Goal: Information Seeking & Learning: Learn about a topic

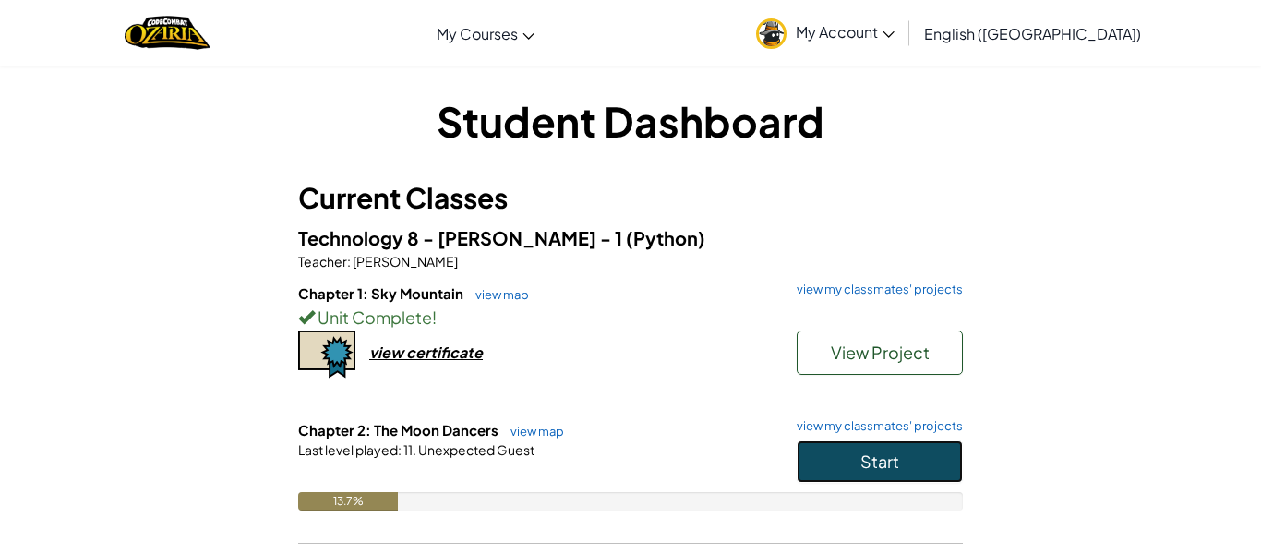
click at [917, 458] on button "Start" at bounding box center [880, 461] width 166 height 42
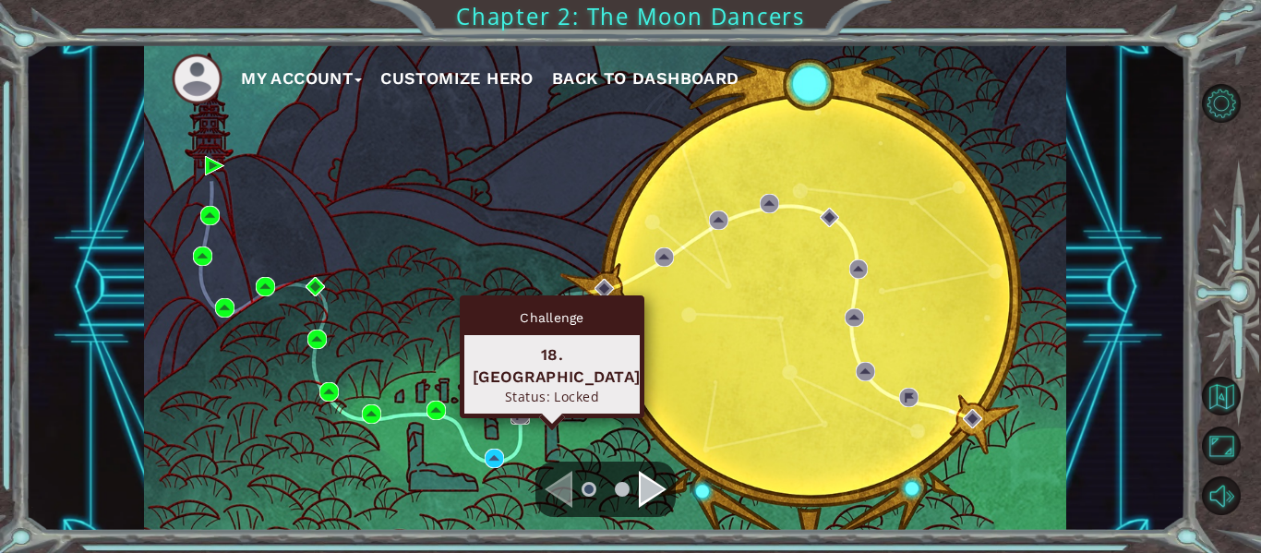
click at [522, 419] on img at bounding box center [519, 414] width 19 height 19
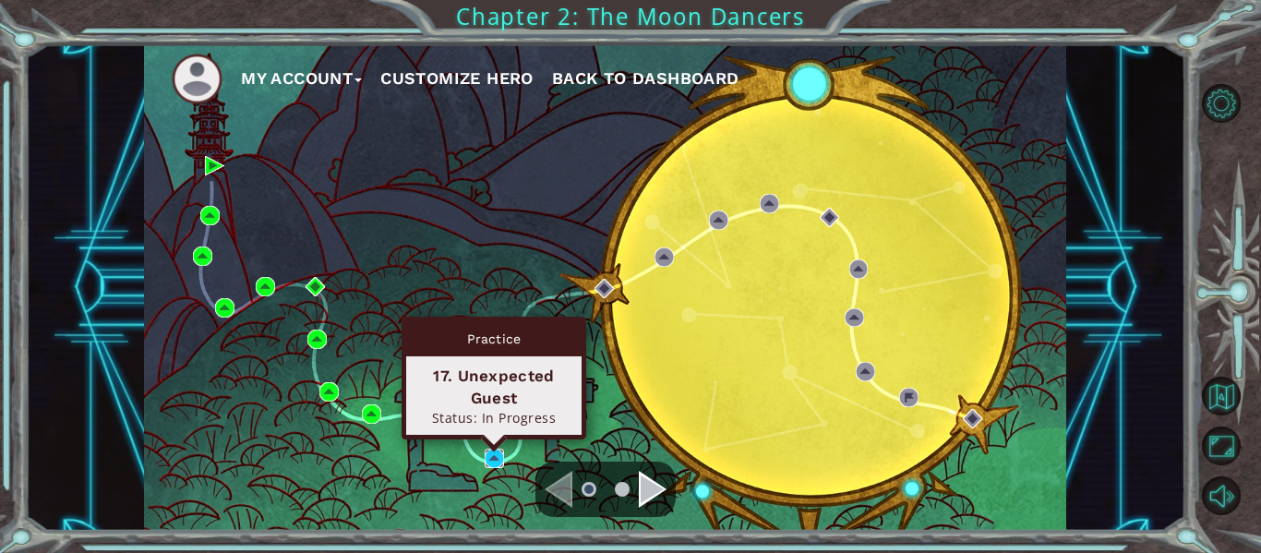
click at [494, 461] on img at bounding box center [494, 458] width 19 height 19
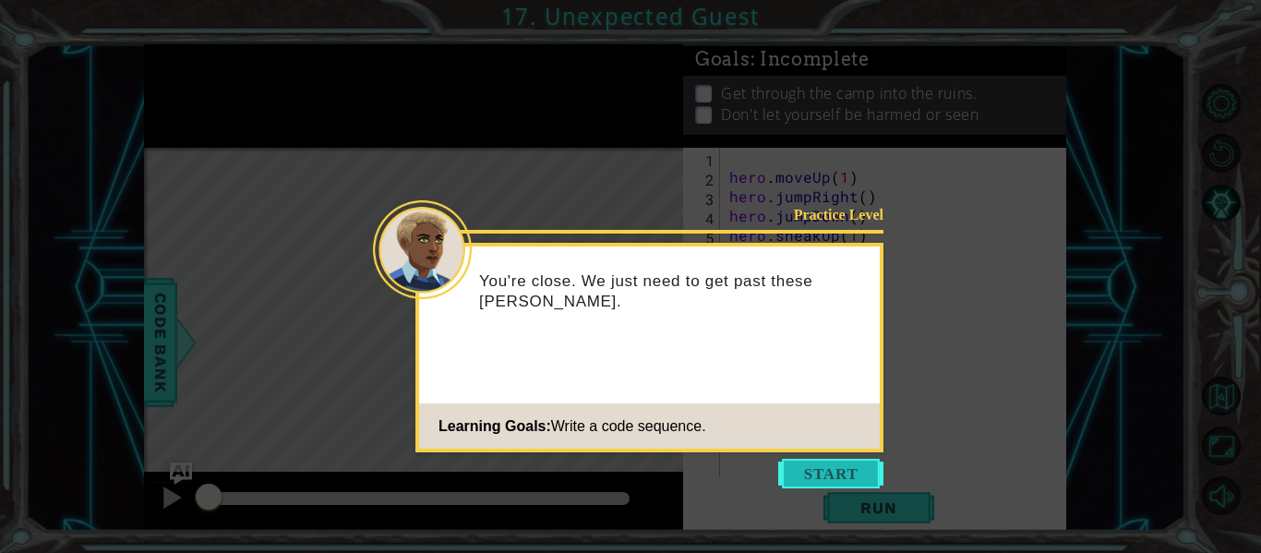
click at [856, 479] on button "Start" at bounding box center [830, 474] width 105 height 30
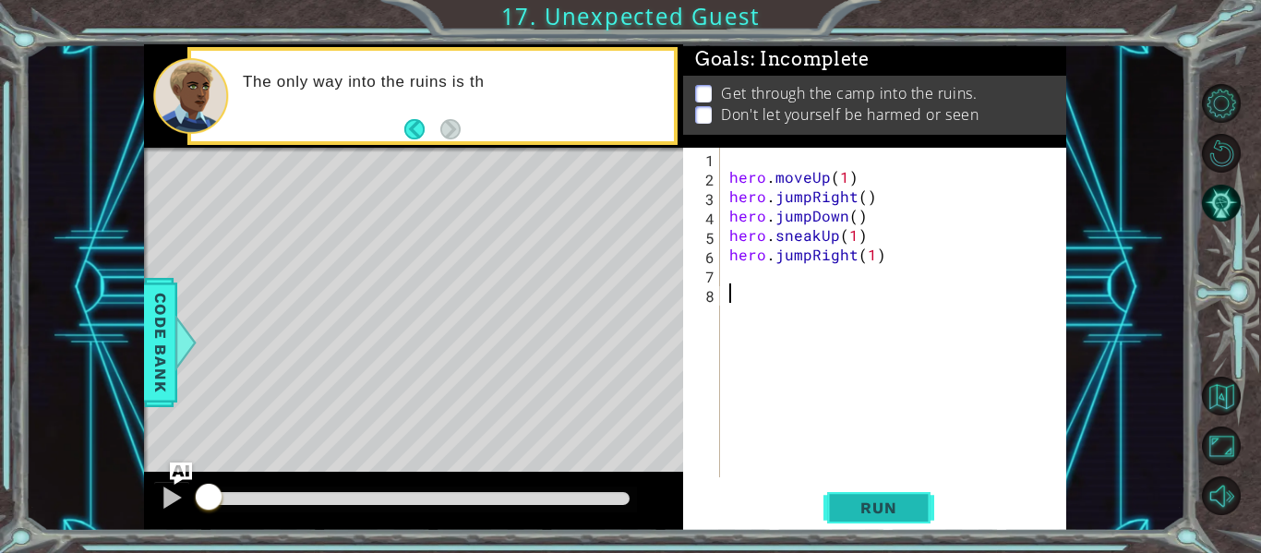
click at [850, 503] on span "Run" at bounding box center [878, 507] width 73 height 18
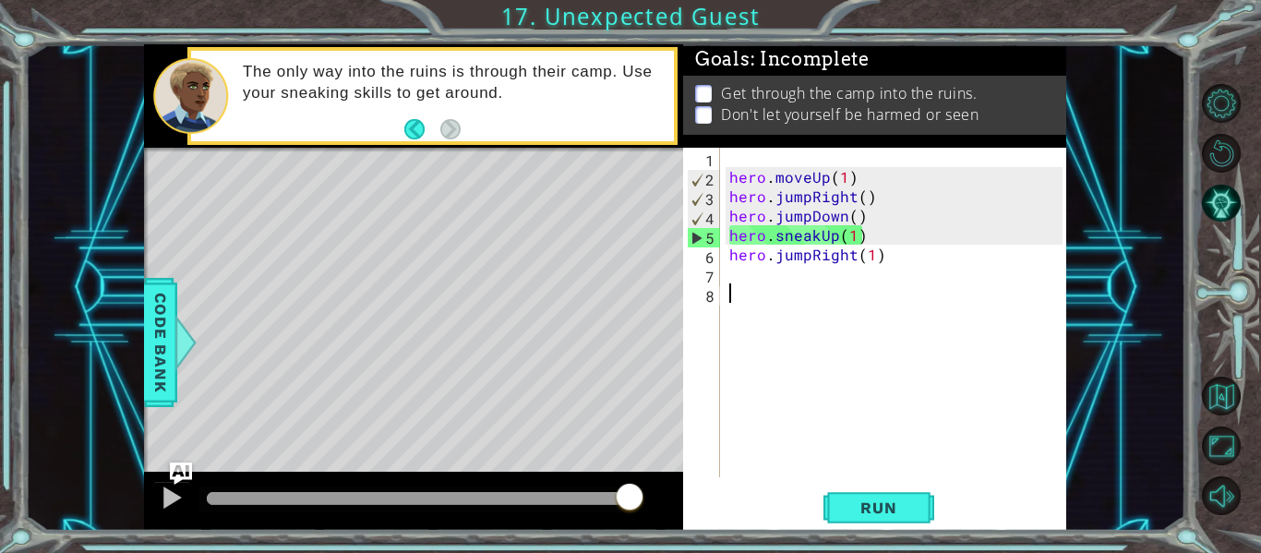
click at [743, 270] on div "hero . moveUp ( 1 ) hero . jumpRight ( ) hero . jumpDown ( ) hero . sneakUp ( 1…" at bounding box center [898, 332] width 346 height 368
click at [733, 294] on div "hero . moveUp ( 1 ) hero . jumpRight ( ) hero . jumpDown ( ) hero . sneakUp ( 1…" at bounding box center [898, 332] width 346 height 368
click at [749, 263] on div "hero . moveUp ( 1 ) hero . jumpRight ( ) hero . jumpDown ( ) hero . sneakUp ( 1…" at bounding box center [898, 332] width 346 height 368
type textarea "hero.jumpRight(1)"
click at [731, 278] on div "hero . moveUp ( 1 ) hero . jumpRight ( ) hero . jumpDown ( ) hero . sneakUp ( 1…" at bounding box center [898, 332] width 346 height 368
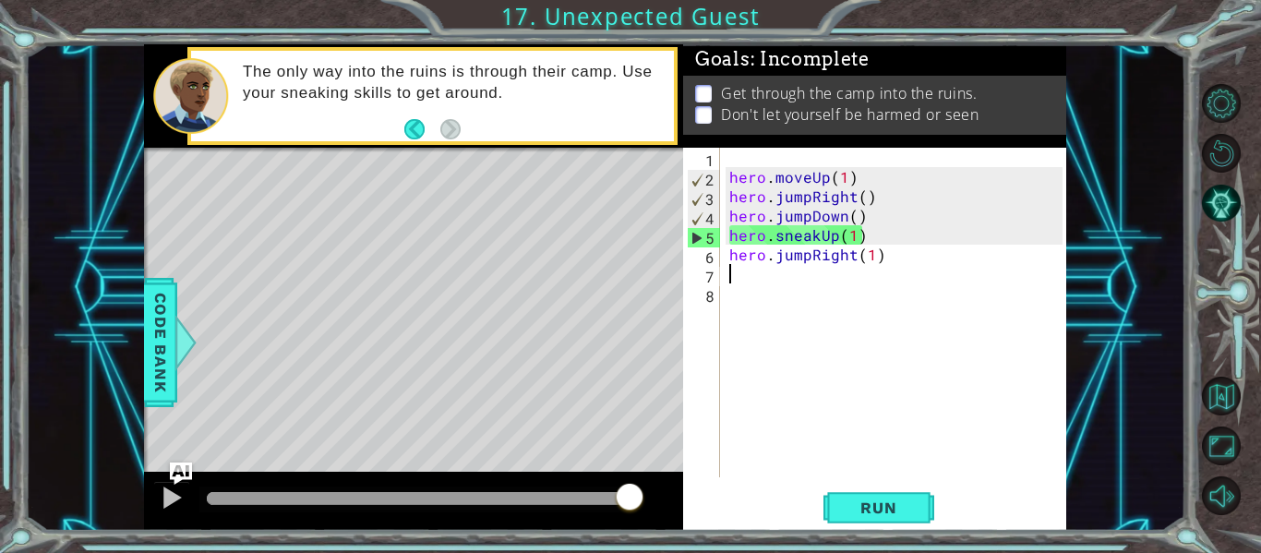
click at [735, 273] on div "hero . moveUp ( 1 ) hero . jumpRight ( ) hero . jumpDown ( ) hero . sneakUp ( 1…" at bounding box center [898, 332] width 346 height 368
click at [893, 505] on span "Run" at bounding box center [878, 507] width 73 height 18
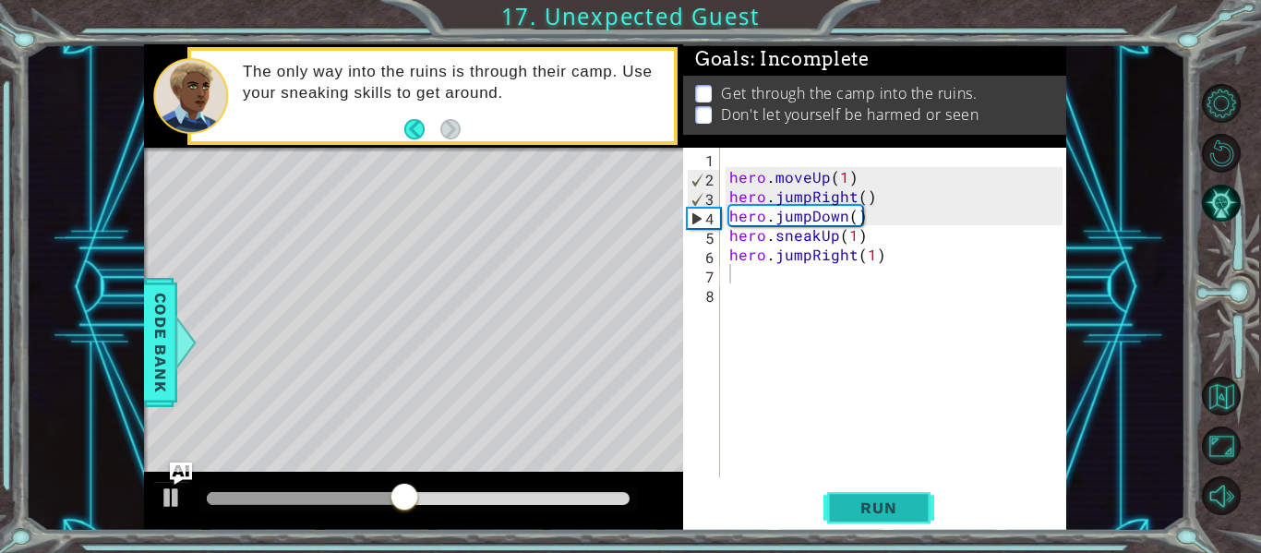
click at [863, 521] on button "Run" at bounding box center [878, 508] width 111 height 38
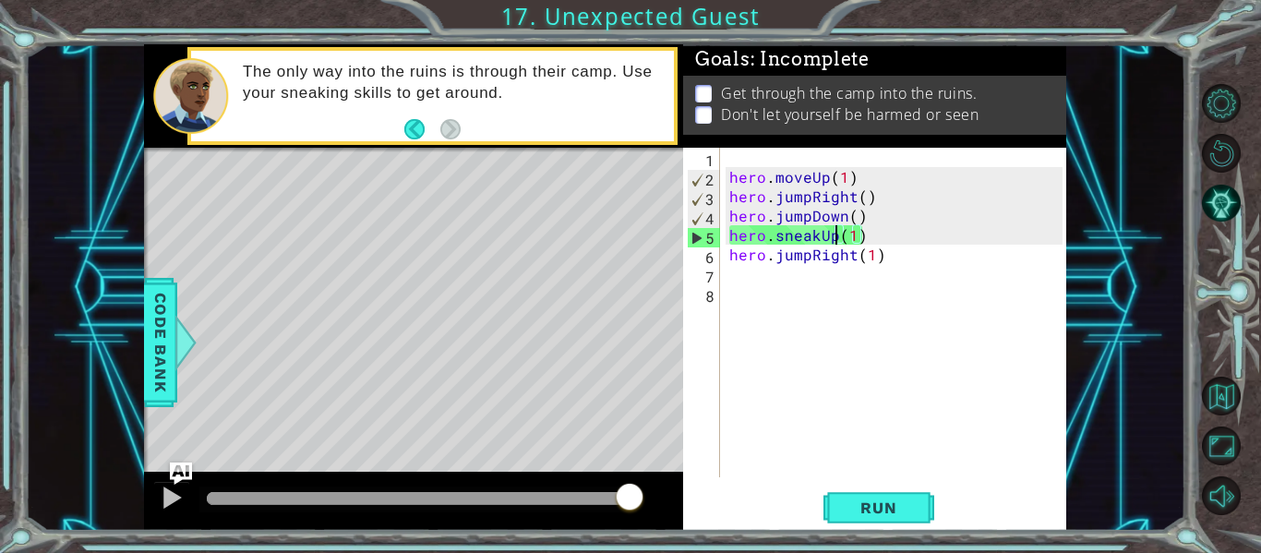
click at [833, 234] on div "hero . moveUp ( 1 ) hero . jumpRight ( ) hero . jumpDown ( ) hero . sneakUp ( 1…" at bounding box center [898, 332] width 346 height 368
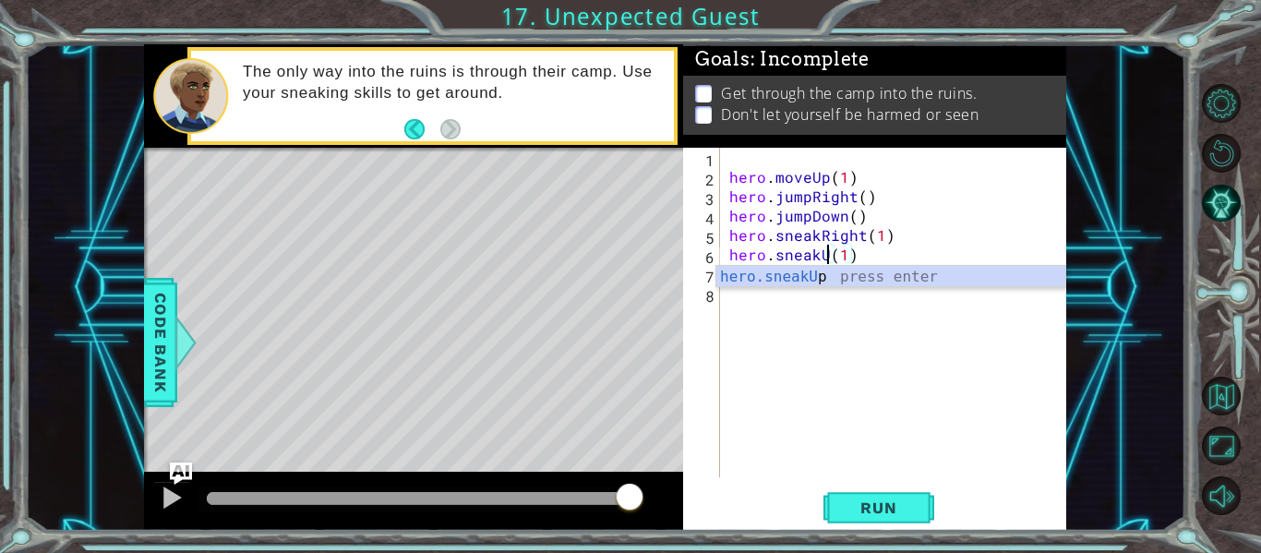
scroll to position [0, 7]
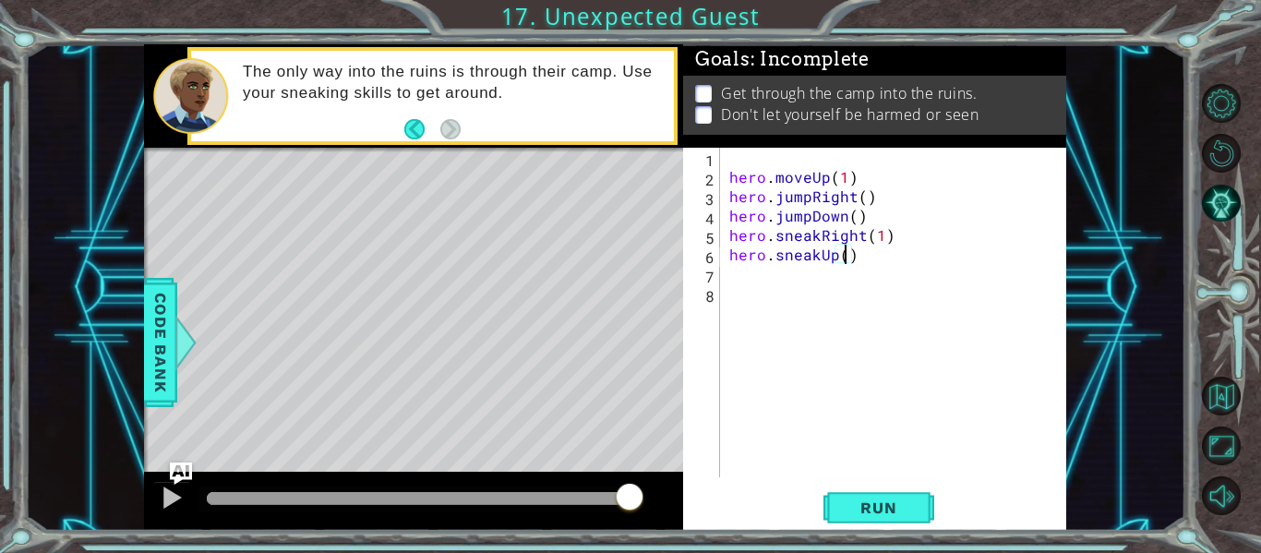
type textarea "hero.sneakUp(2)"
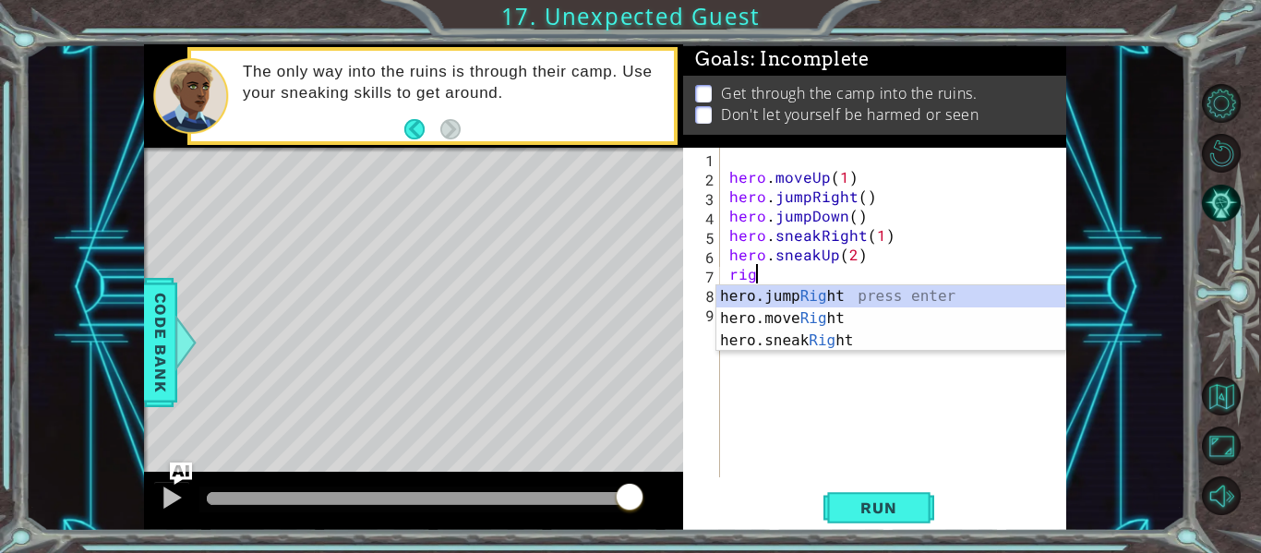
scroll to position [0, 1]
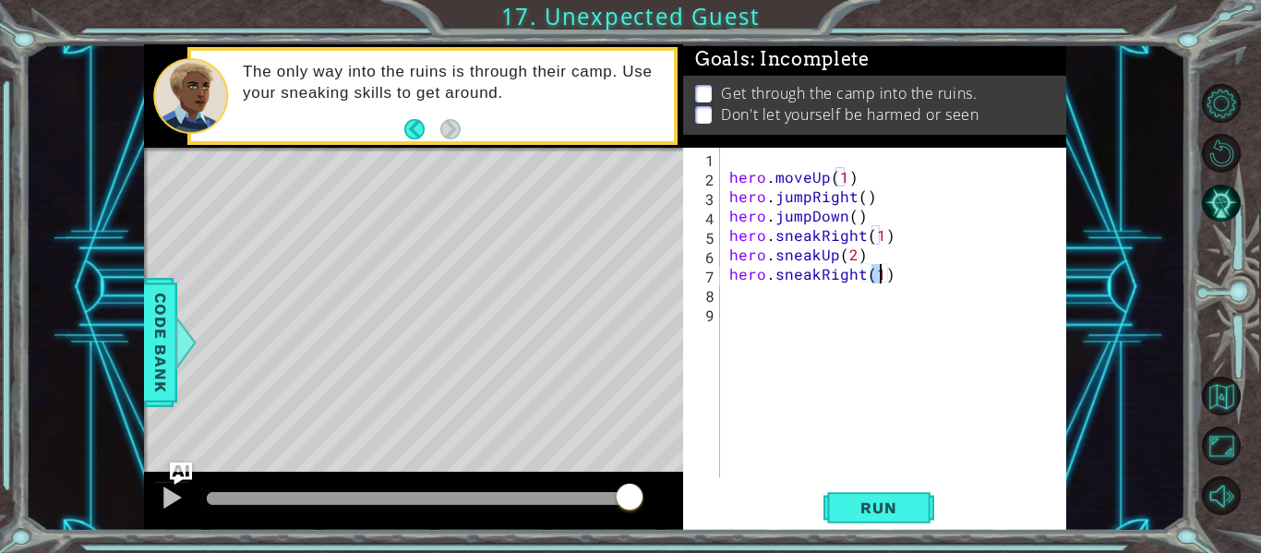
type textarea "hero.sneakRight(2)"
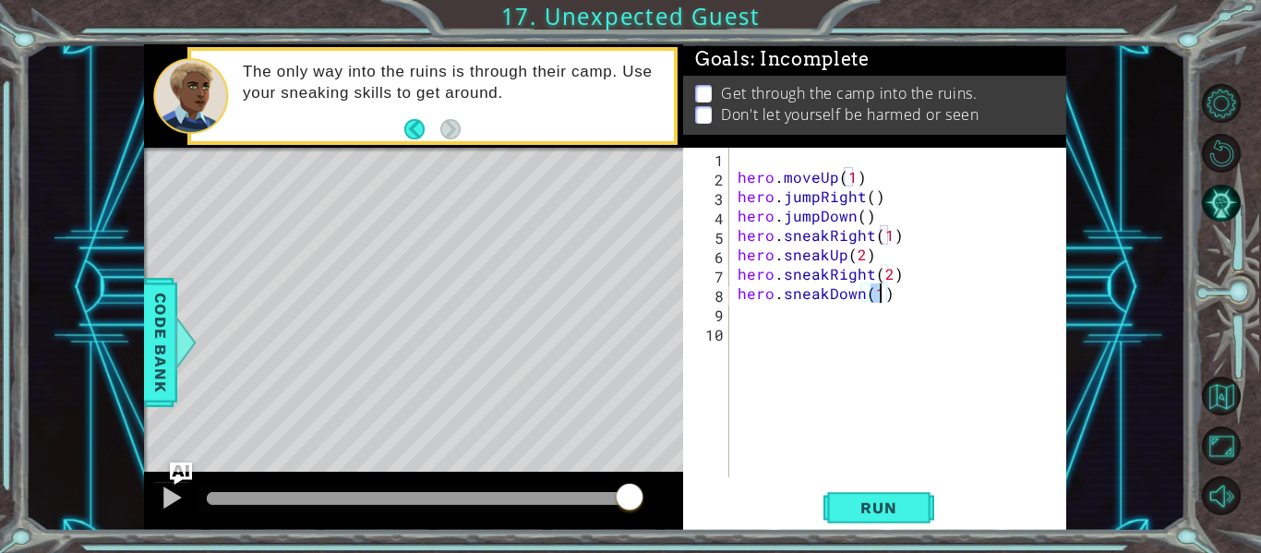
scroll to position [0, 8]
type textarea "hero.sneakDown(2)"
click at [860, 496] on button "Run" at bounding box center [878, 508] width 111 height 38
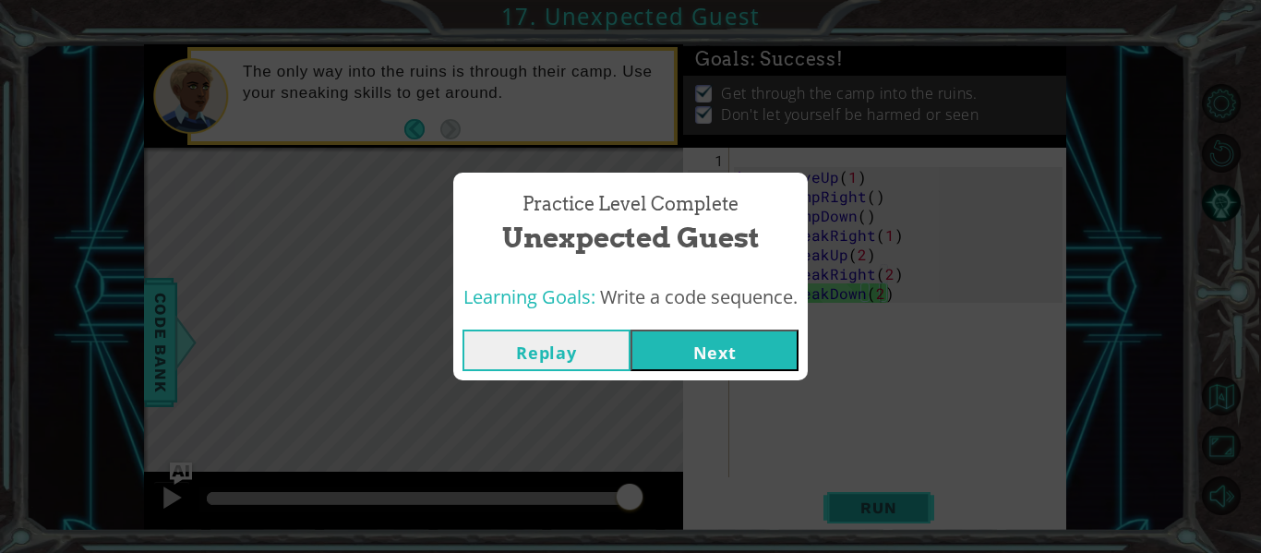
click at [860, 496] on div "Practice Level Complete Unexpected Guest Learning Goals: Write a code sequence.…" at bounding box center [630, 276] width 1261 height 553
click at [715, 361] on button "Next" at bounding box center [714, 351] width 168 height 42
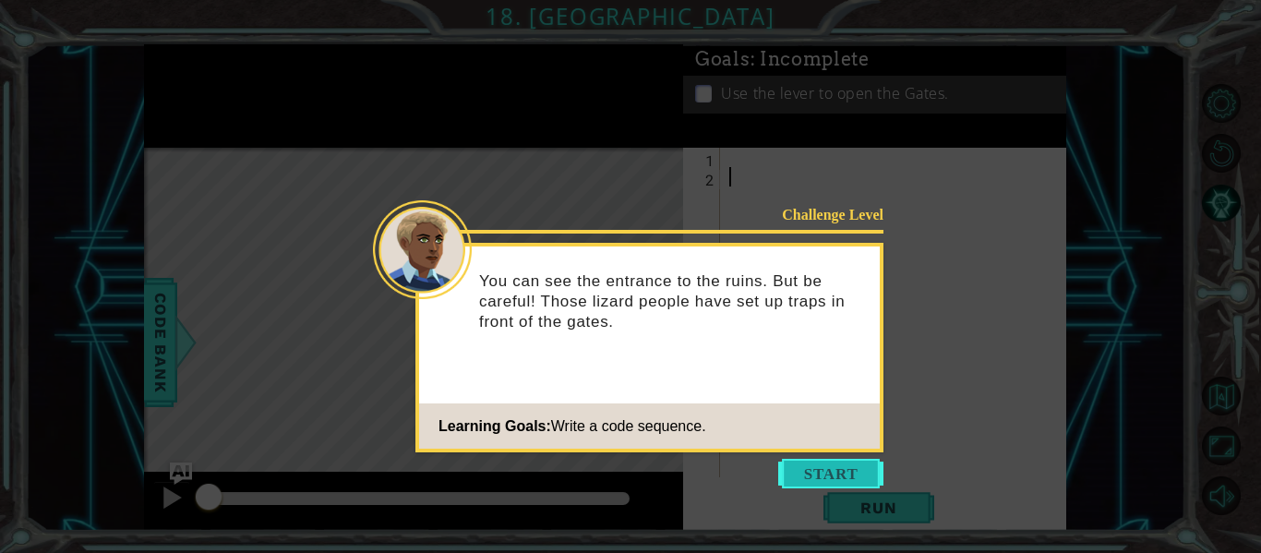
click at [804, 484] on button "Start" at bounding box center [830, 474] width 105 height 30
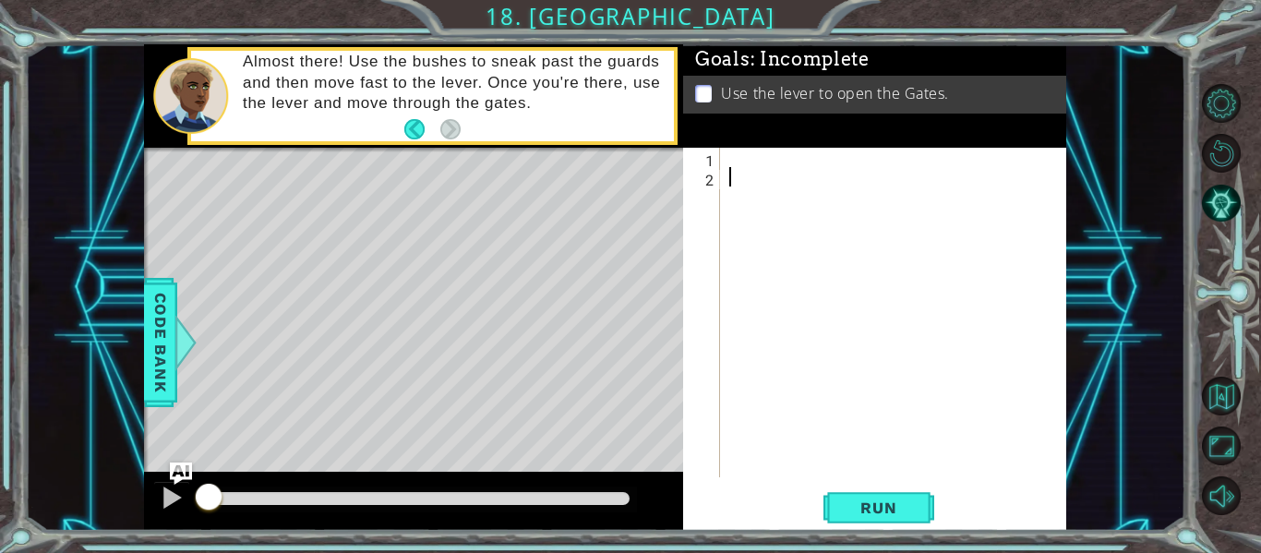
click at [740, 88] on p "Use the lever to open the Gates." at bounding box center [835, 93] width 228 height 20
click at [743, 157] on div at bounding box center [898, 332] width 346 height 368
click at [842, 498] on span "Run" at bounding box center [878, 507] width 73 height 18
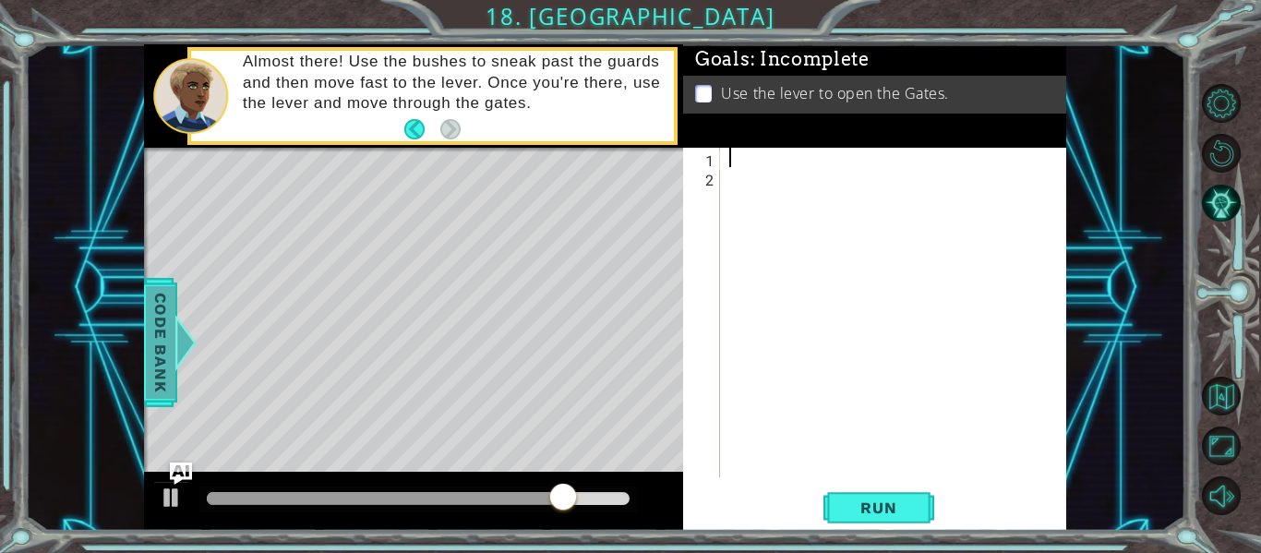
click at [164, 318] on span "Code Bank" at bounding box center [161, 342] width 30 height 113
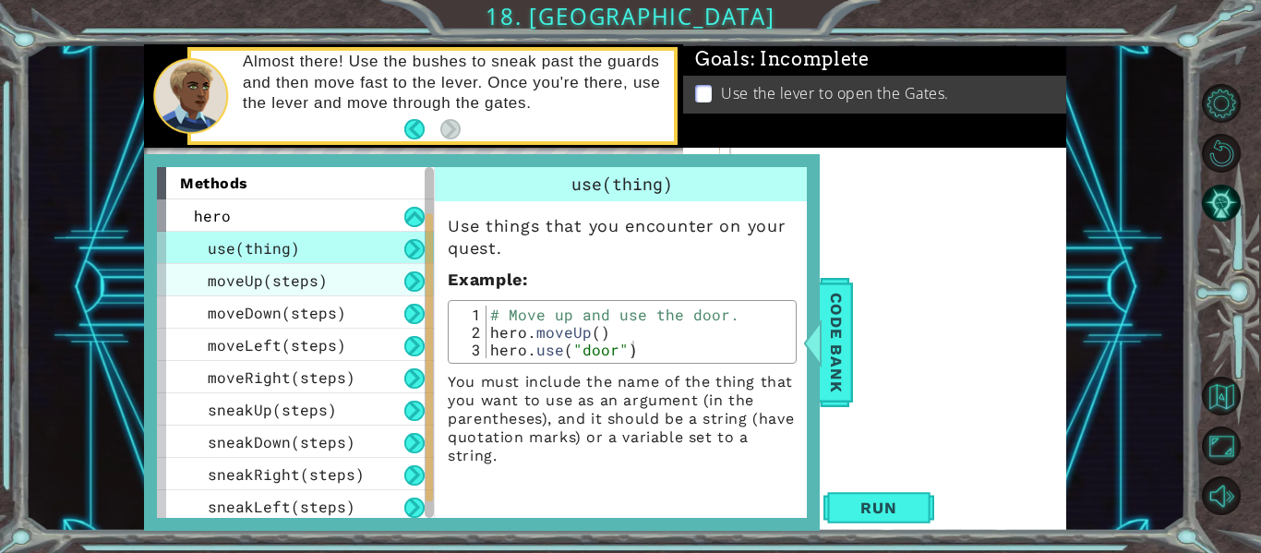
scroll to position [134, 0]
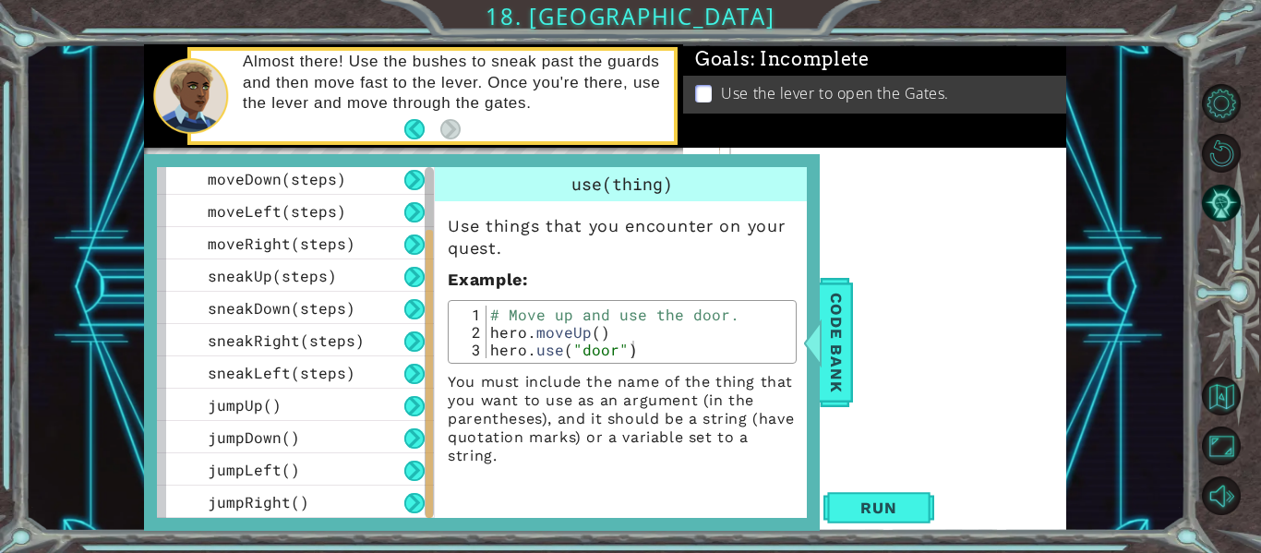
click at [1015, 233] on div at bounding box center [898, 332] width 346 height 368
click at [833, 372] on span "Code Bank" at bounding box center [836, 342] width 30 height 113
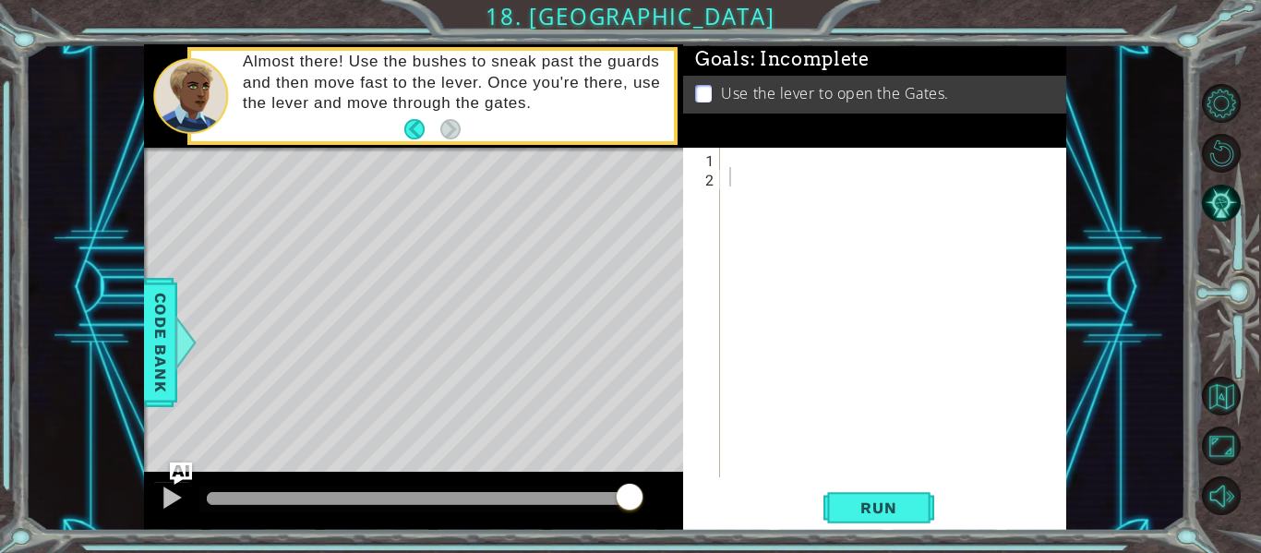
click at [730, 162] on div at bounding box center [898, 332] width 346 height 368
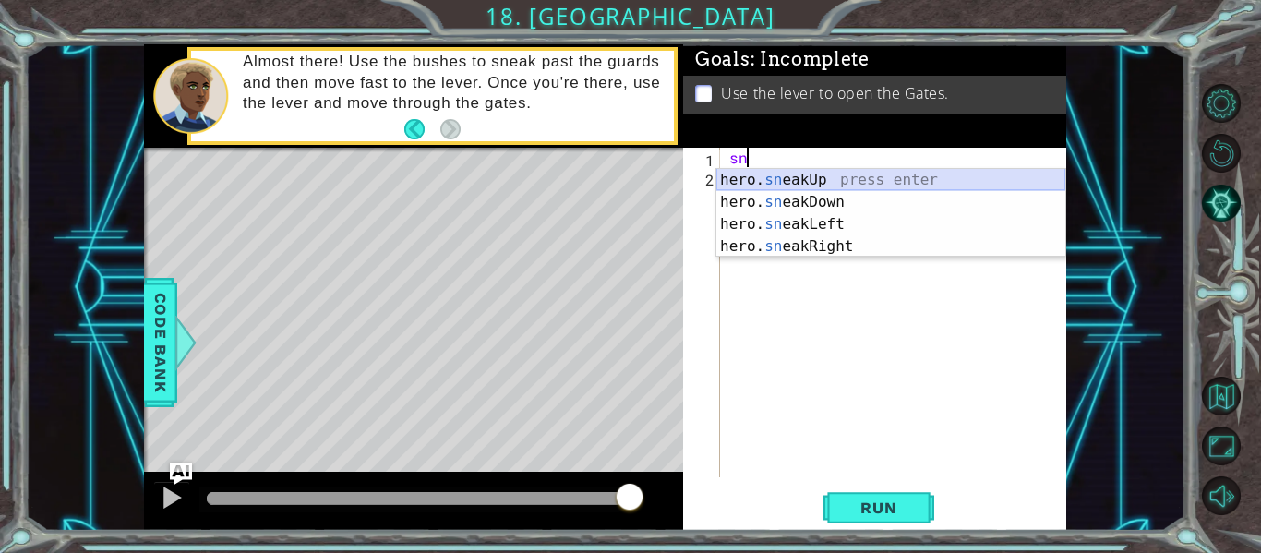
click at [761, 175] on div "hero. sn eakUp press enter hero. sn eakDown press enter hero. sn eakLeft press …" at bounding box center [890, 235] width 349 height 133
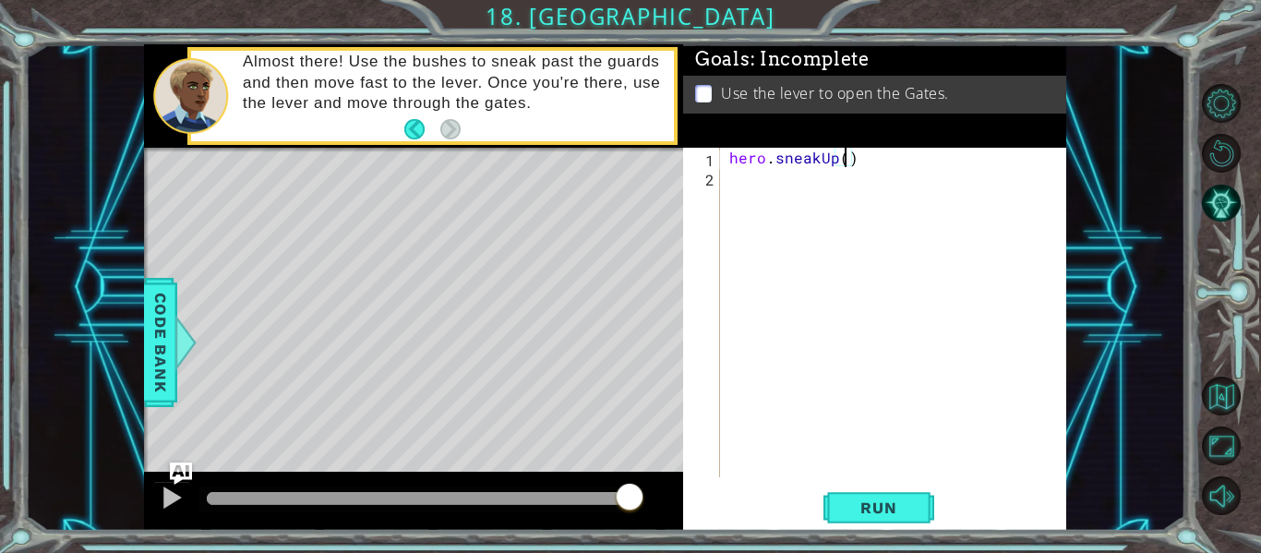
type textarea "hero.sneakUp(2)"
click at [732, 185] on div "hero . sneakUp ( 2 )" at bounding box center [898, 332] width 346 height 368
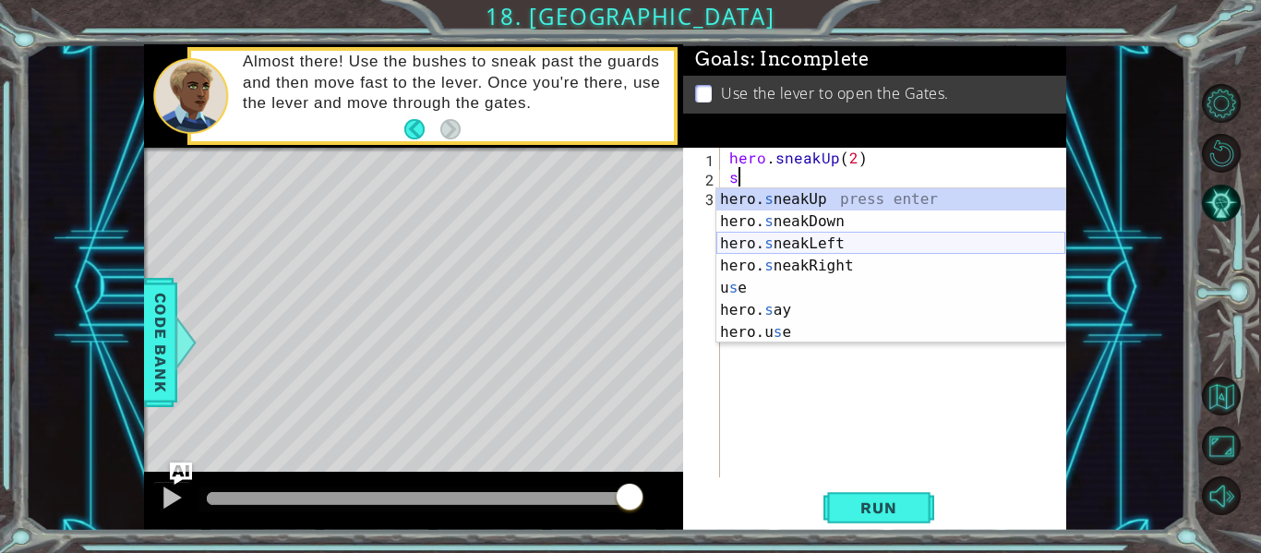
click at [758, 246] on div "hero. s neakUp press enter hero. s neakDown press enter hero. s neakLeft press …" at bounding box center [890, 287] width 349 height 199
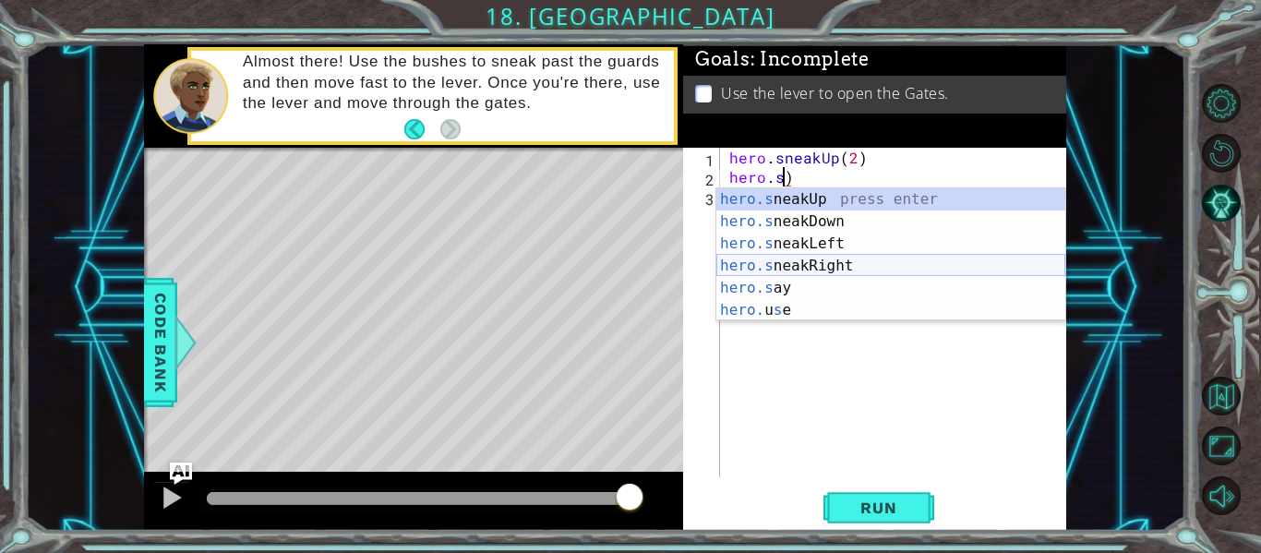
click at [765, 271] on div "hero.s neakUp press enter hero.s neakDown press enter hero.s neakLeft press ent…" at bounding box center [890, 276] width 349 height 177
type textarea "hero.sneakRight(1)"
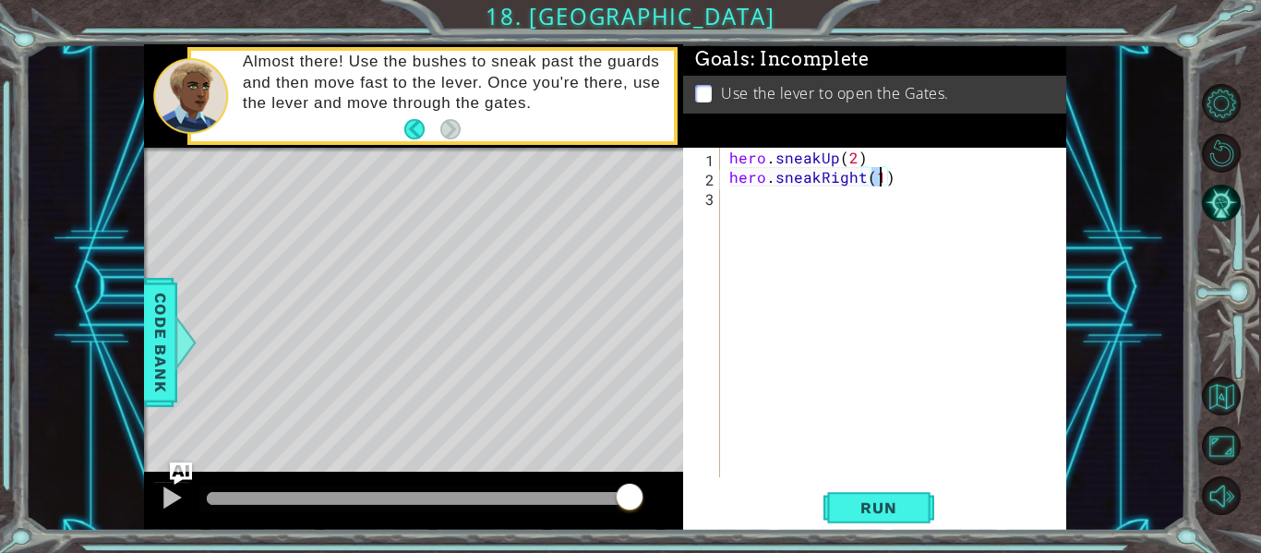
click at [821, 246] on div "hero . sneakUp ( 2 ) hero . sneakRight ( 1 )" at bounding box center [898, 332] width 346 height 368
click at [892, 515] on span "Run" at bounding box center [878, 507] width 73 height 18
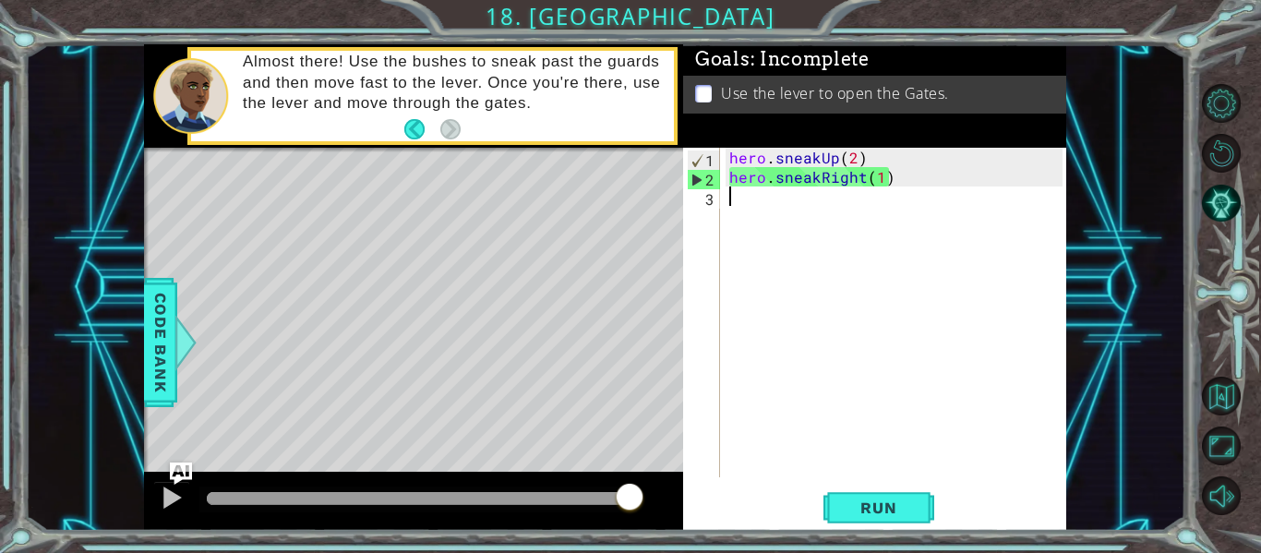
click at [729, 225] on div "hero . sneakUp ( 2 ) hero . sneakRight ( 1 )" at bounding box center [898, 332] width 346 height 368
click at [727, 189] on div "hero . sneakUp ( 2 ) hero . sneakRight ( 1 )" at bounding box center [898, 332] width 346 height 368
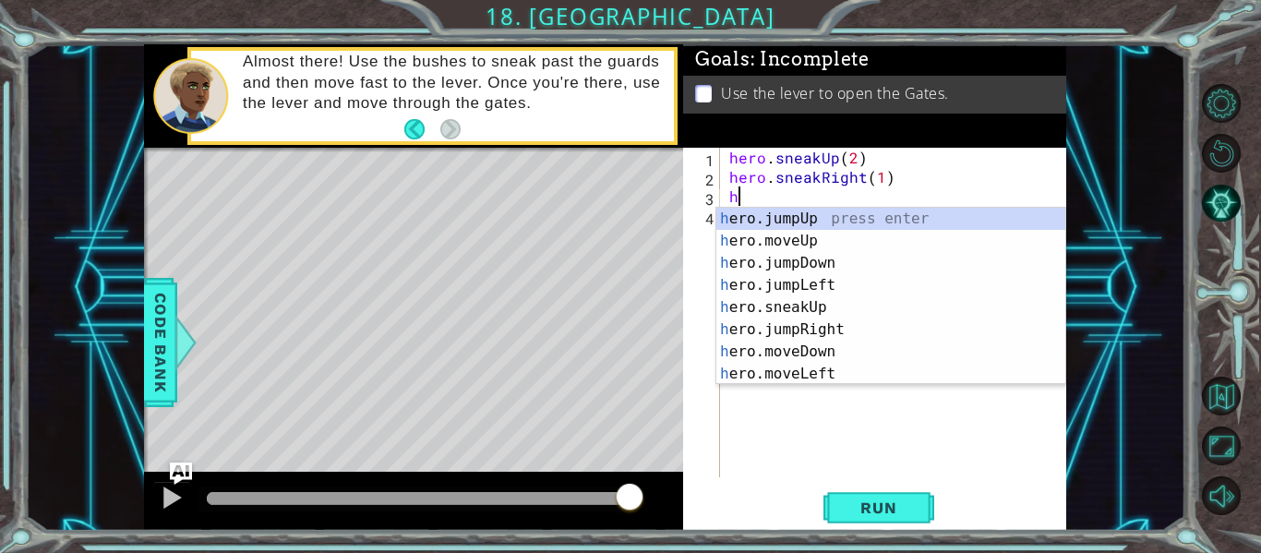
click at [832, 157] on div "hero . sneakUp ( 2 ) hero . sneakRight ( 1 ) h" at bounding box center [898, 332] width 346 height 368
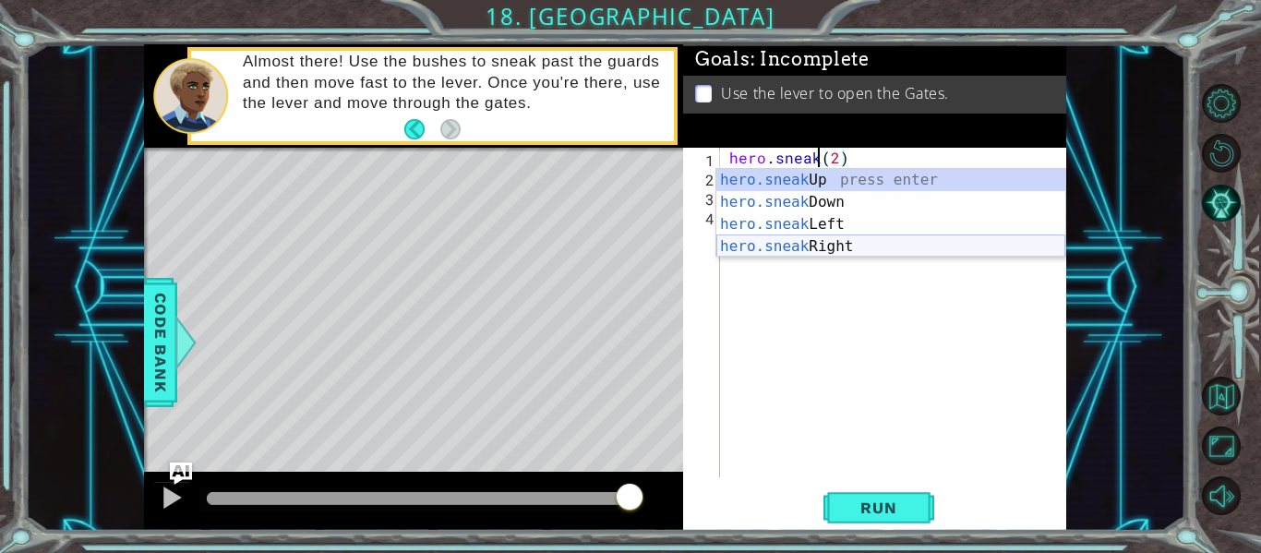
click at [822, 244] on div "hero.sneak Up press enter hero.sneak Down press enter hero.sneak Left press ent…" at bounding box center [890, 235] width 349 height 133
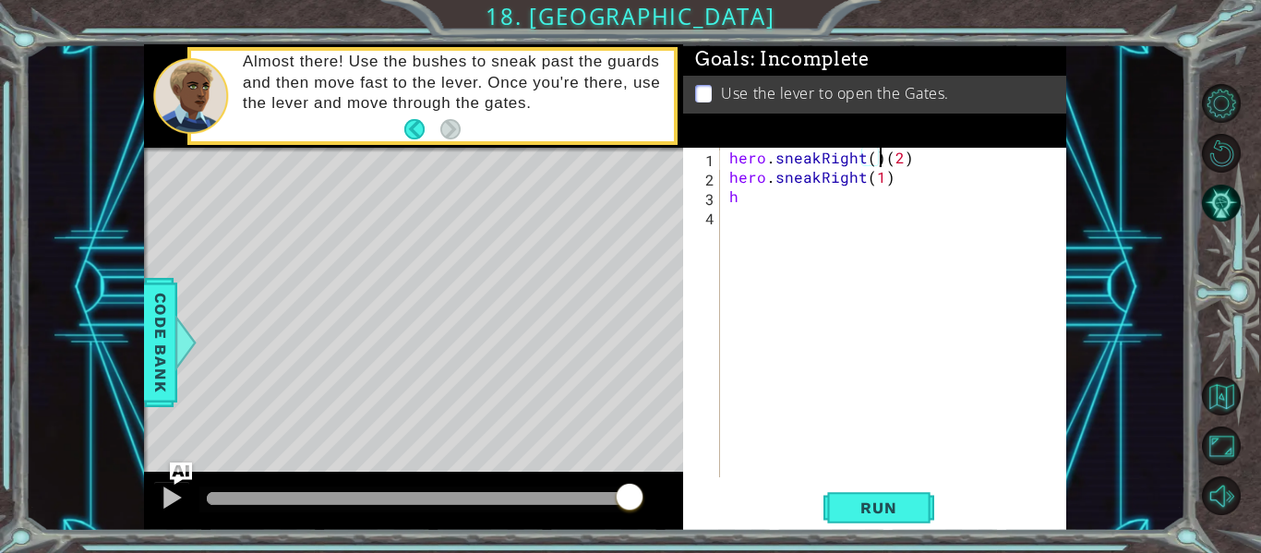
click at [878, 150] on div "hero . sneakRight ( ) ( 2 ) hero . sneakRight ( 1 ) h" at bounding box center [898, 332] width 346 height 368
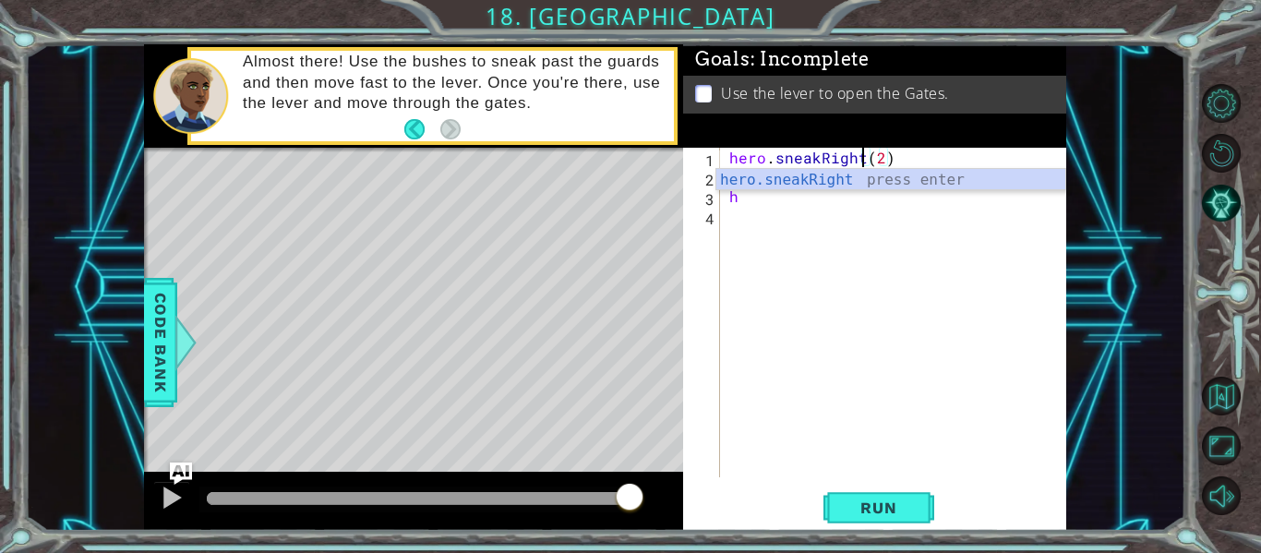
click at [761, 205] on div "hero . sneakRight ( 2 ) hero . sneakRight ( 1 ) h" at bounding box center [898, 332] width 346 height 368
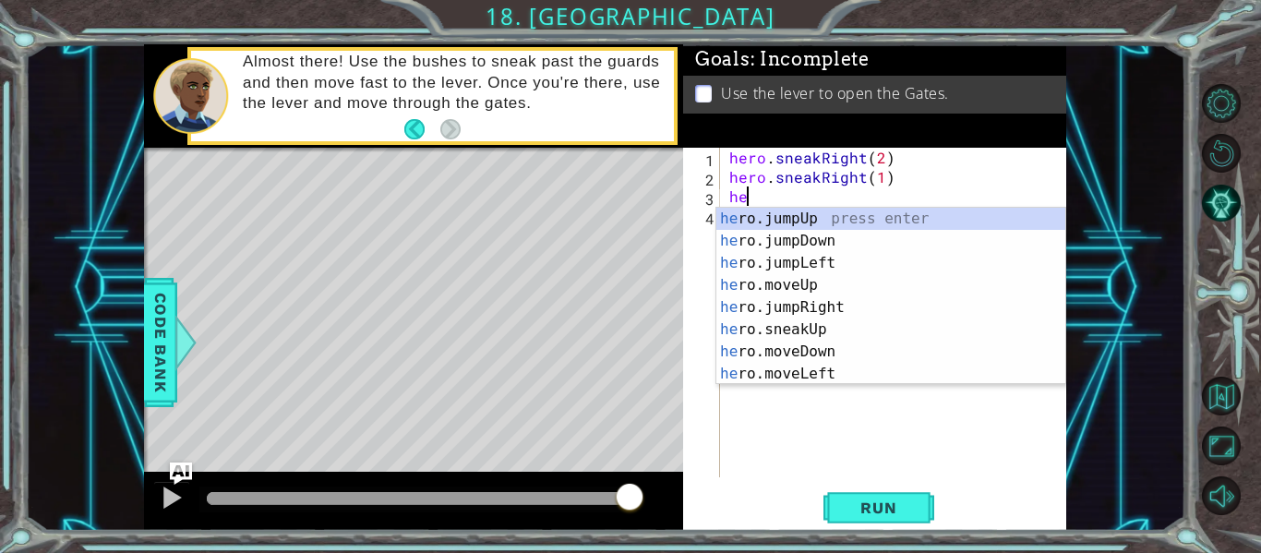
scroll to position [0, 1]
click at [807, 279] on div "her o.jumpUp press enter her o.jumpDown press enter her o.jumpLeft press enter …" at bounding box center [890, 319] width 349 height 222
type textarea "hero.moveUp(1)"
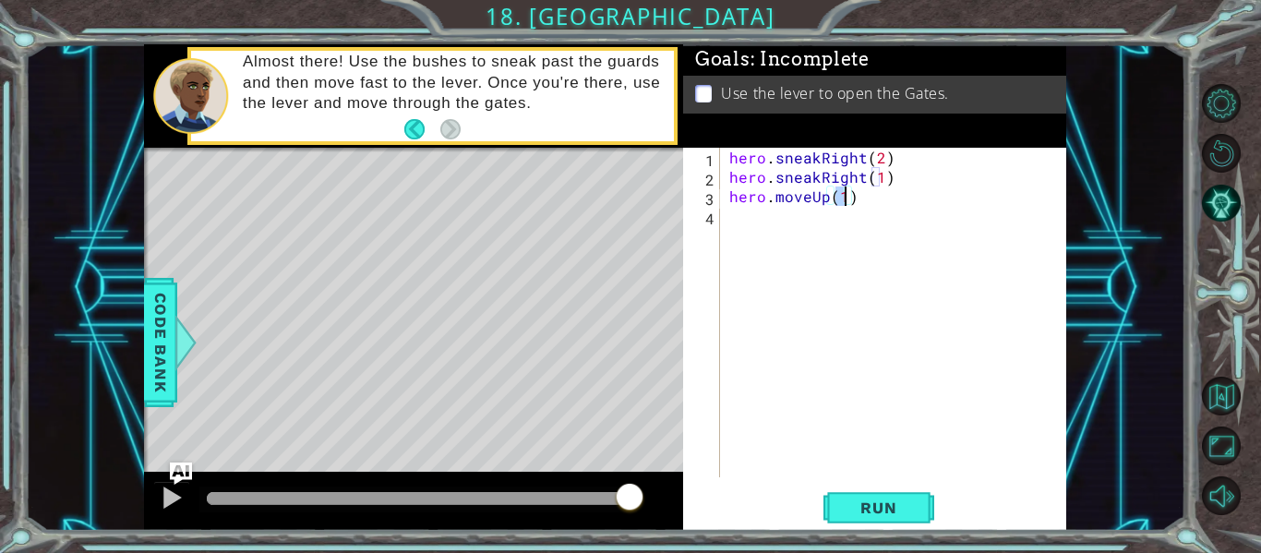
click at [864, 292] on div "hero . sneakRight ( 2 ) hero . sneakRight ( 1 ) hero . moveUp ( 1 )" at bounding box center [898, 332] width 346 height 368
